Goal: Navigation & Orientation: Find specific page/section

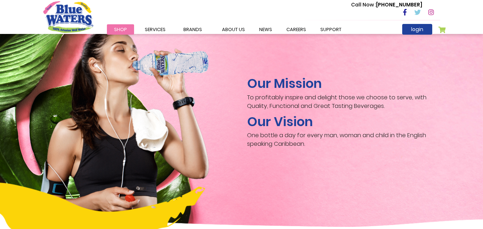
scroll to position [1087, 0]
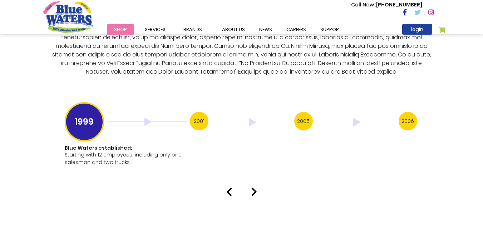
scroll to position [1407, 0]
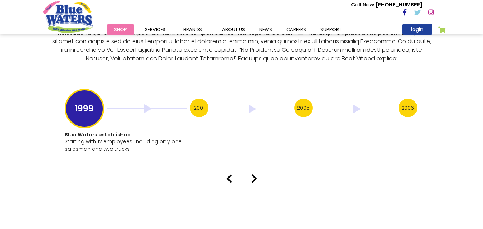
click at [255, 174] on img at bounding box center [254, 178] width 6 height 9
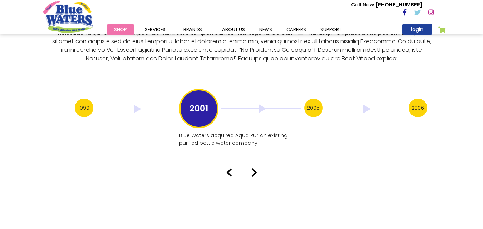
click at [254, 168] on img at bounding box center [254, 172] width 6 height 9
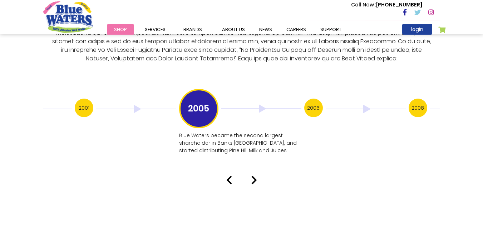
click at [253, 176] on img at bounding box center [254, 180] width 6 height 9
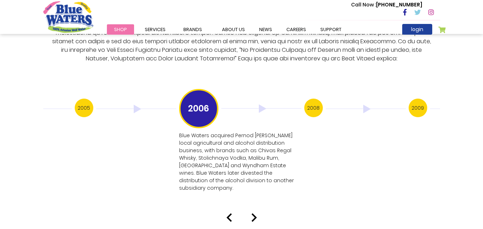
click at [254, 197] on div "Our History 1999 Blue Waters established: Starting with 12 employees, including…" at bounding box center [241, 59] width 483 height 325
click at [255, 213] on img at bounding box center [254, 217] width 6 height 9
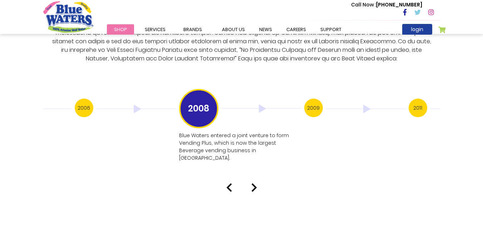
click at [256, 183] on img at bounding box center [254, 187] width 6 height 9
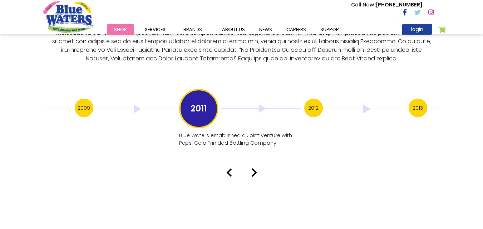
click at [253, 168] on img at bounding box center [254, 172] width 6 height 9
click at [253, 176] on img at bounding box center [254, 180] width 6 height 9
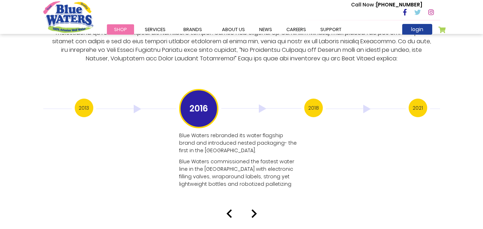
click at [255, 209] on img at bounding box center [254, 213] width 6 height 9
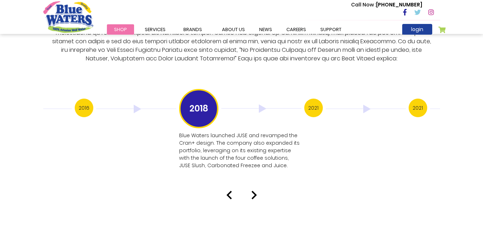
click at [254, 192] on img at bounding box center [254, 195] width 6 height 9
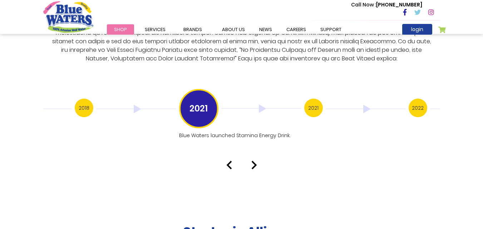
click at [253, 161] on img at bounding box center [254, 165] width 6 height 9
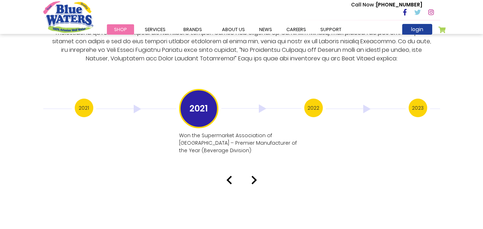
click at [251, 176] on img at bounding box center [254, 180] width 6 height 9
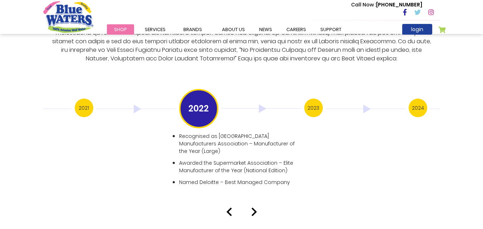
click at [251, 208] on img at bounding box center [254, 212] width 6 height 9
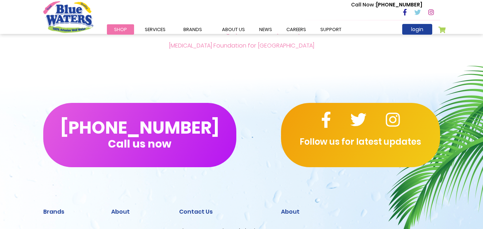
scroll to position [1809, 0]
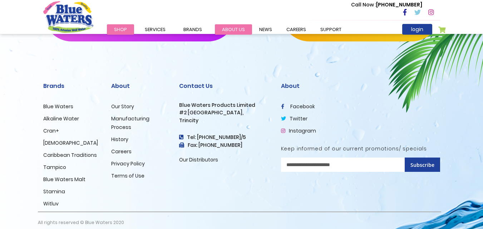
click at [240, 28] on link "about us" at bounding box center [233, 29] width 37 height 10
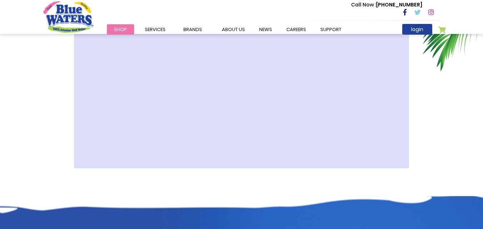
scroll to position [267, 0]
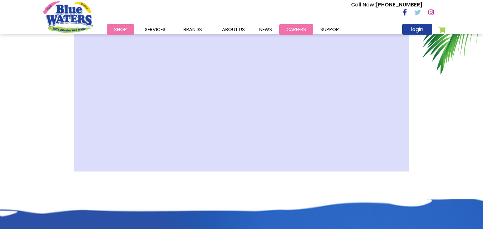
click at [286, 33] on link "careers" at bounding box center [296, 29] width 34 height 10
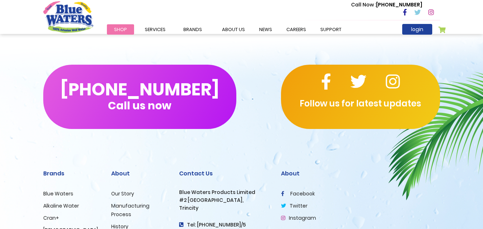
scroll to position [667, 0]
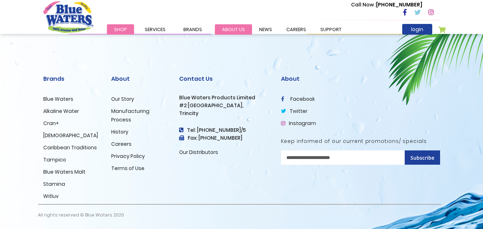
click at [217, 29] on link "about us" at bounding box center [233, 29] width 37 height 10
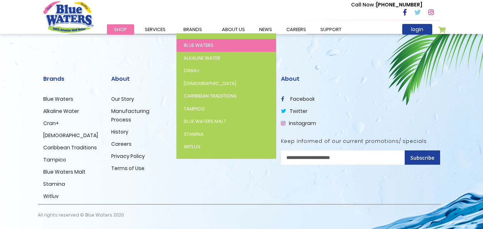
click at [197, 42] on span "Blue Waters" at bounding box center [199, 45] width 30 height 7
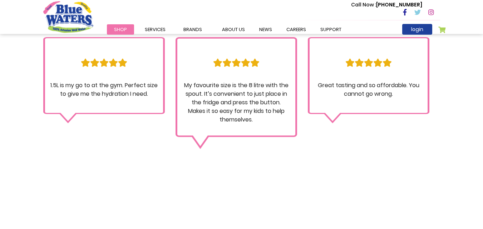
scroll to position [817, 0]
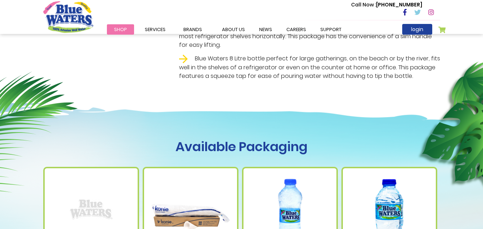
scroll to position [0, 0]
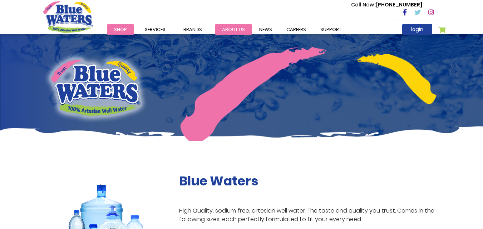
click at [237, 28] on link "about us" at bounding box center [233, 29] width 37 height 10
